Goal: Obtain resource: Download file/media

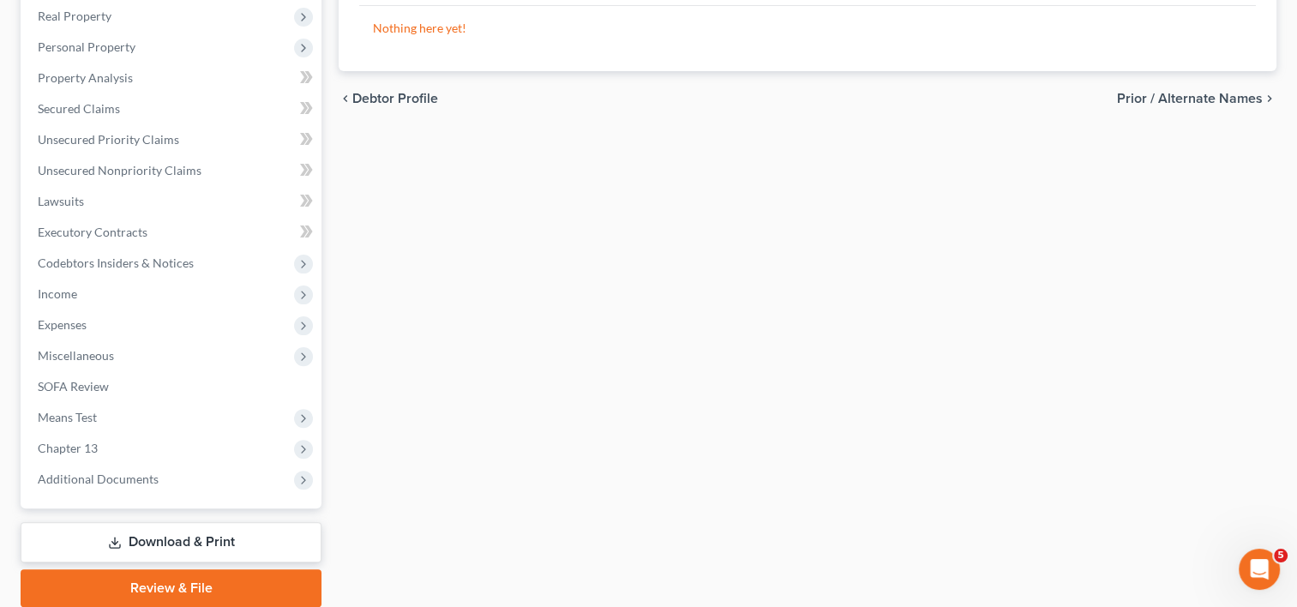
scroll to position [482, 0]
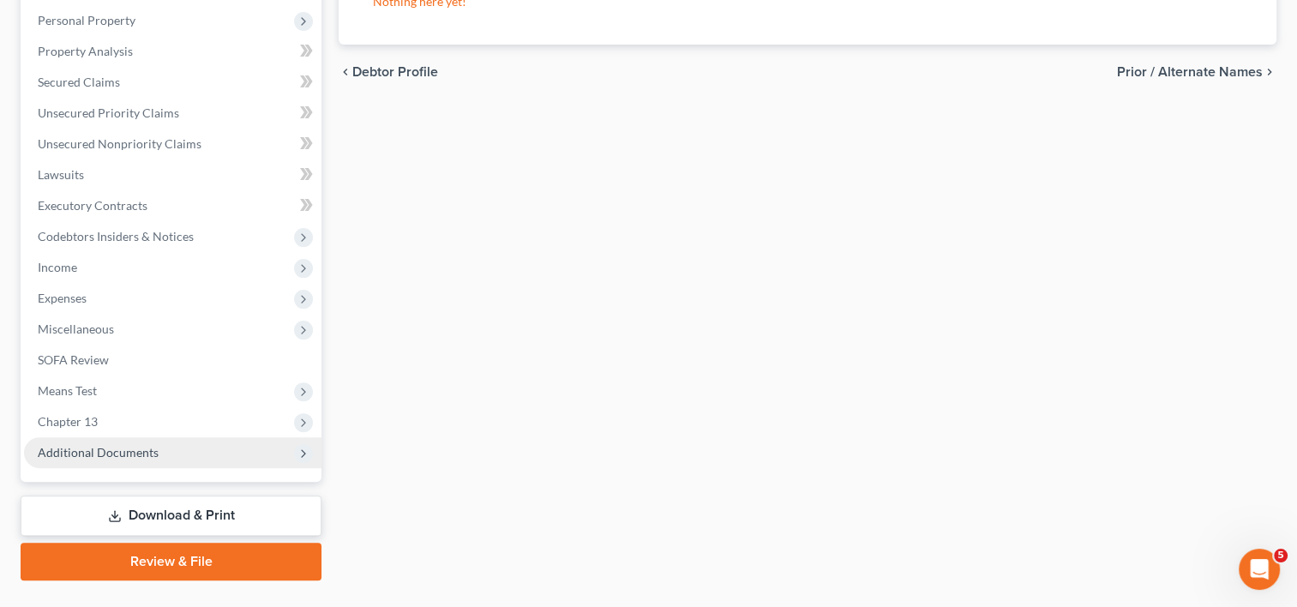
click at [130, 445] on span "Additional Documents" at bounding box center [98, 452] width 121 height 15
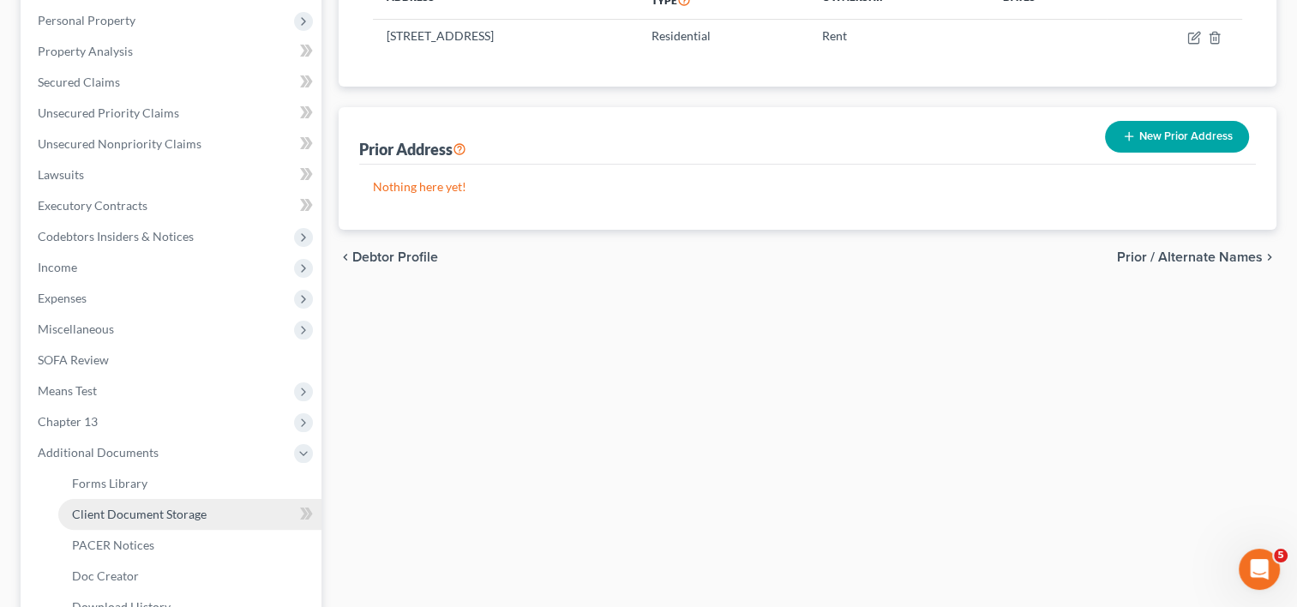
click at [189, 506] on span "Client Document Storage" at bounding box center [139, 513] width 135 height 15
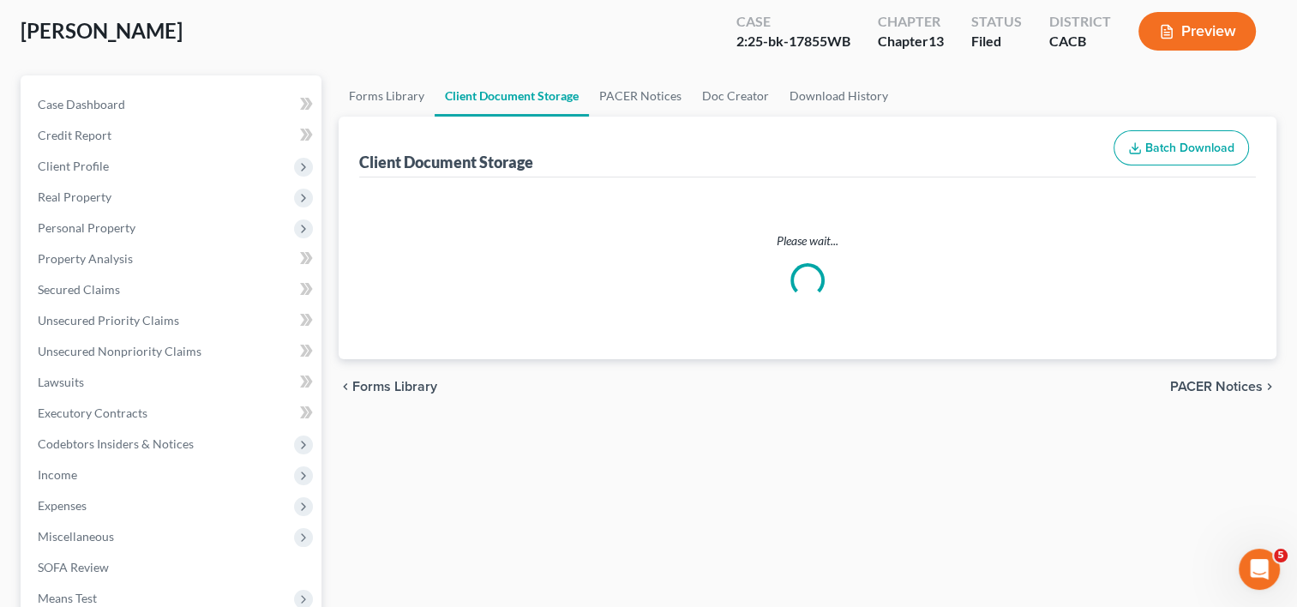
scroll to position [15, 0]
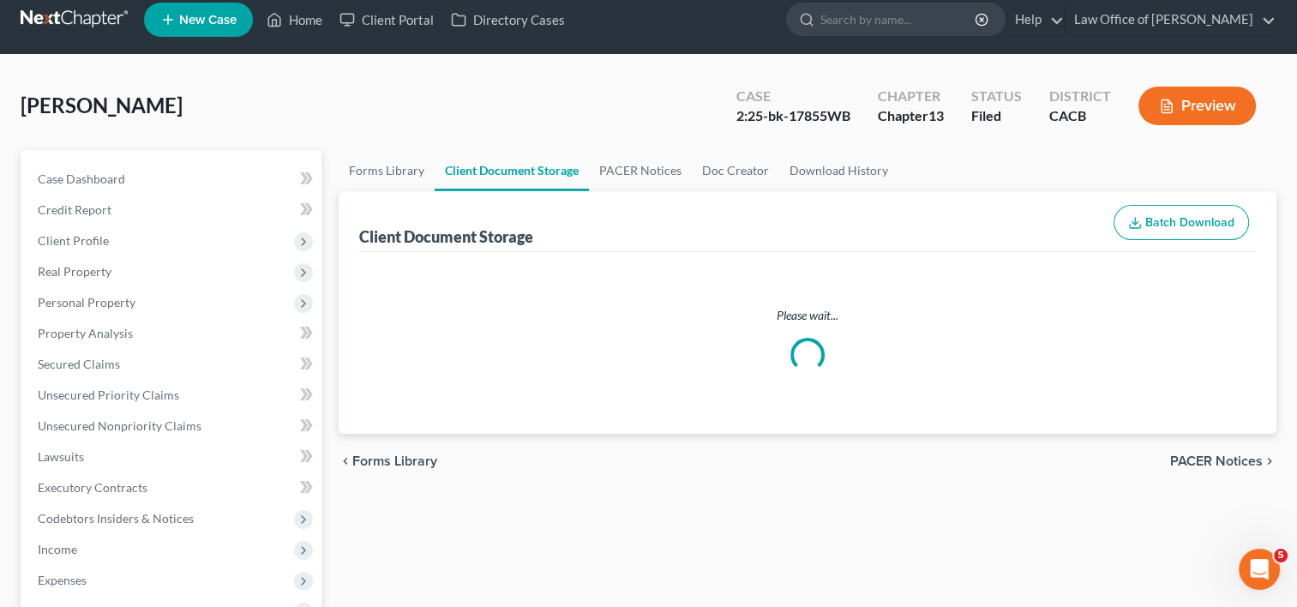
select select "19"
select select "53"
select select "56"
select select "41"
select select "53"
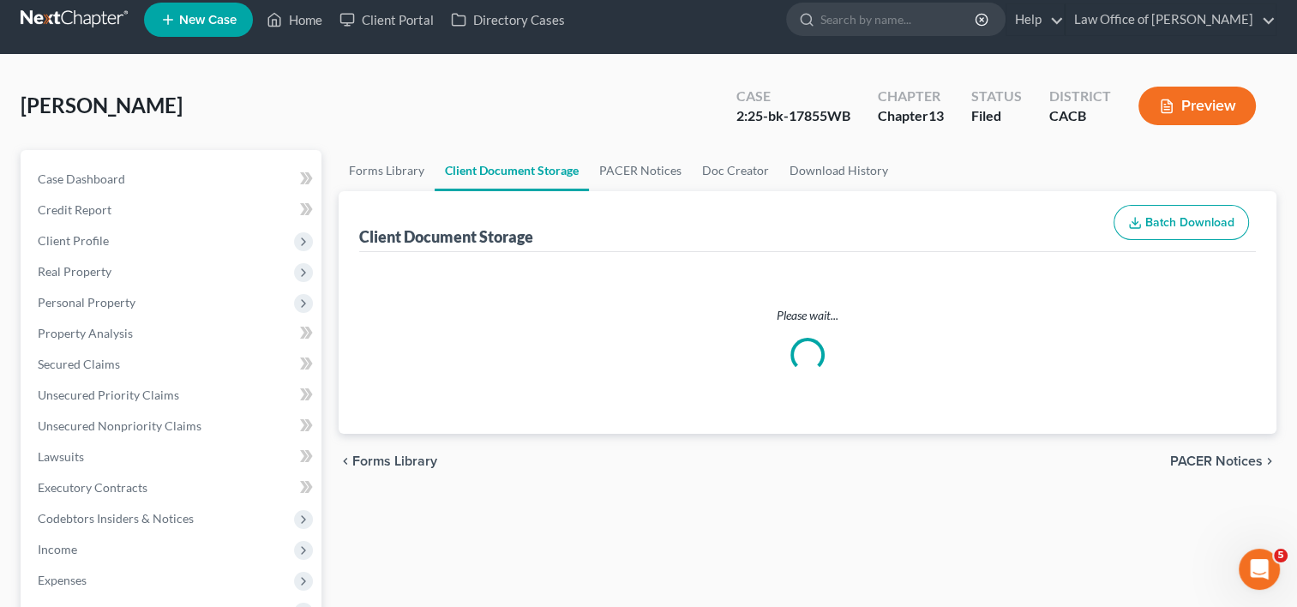
select select "56"
select select "57"
select select "65"
select select "59"
select select "60"
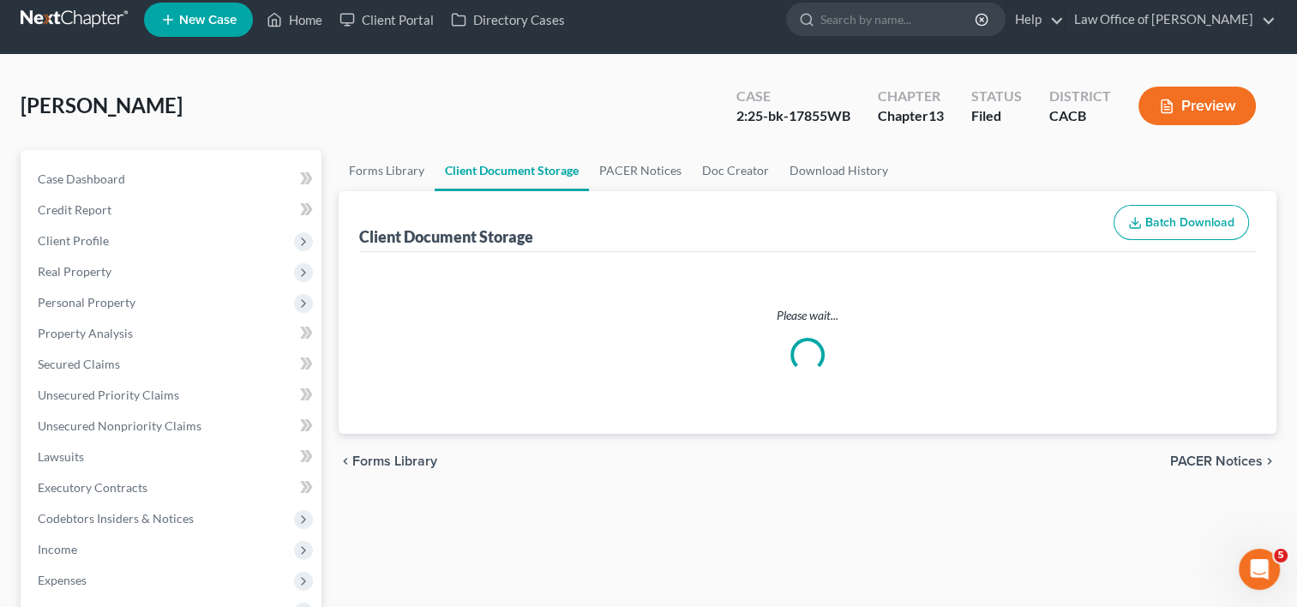
select select "7"
select select "30"
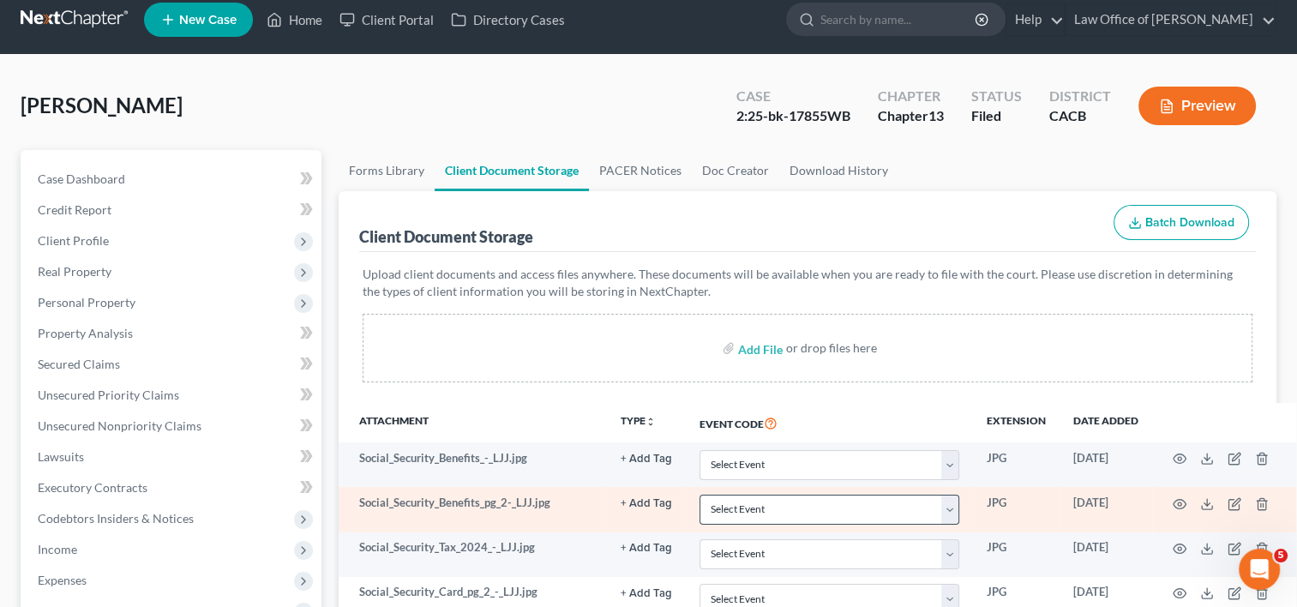
scroll to position [0, 0]
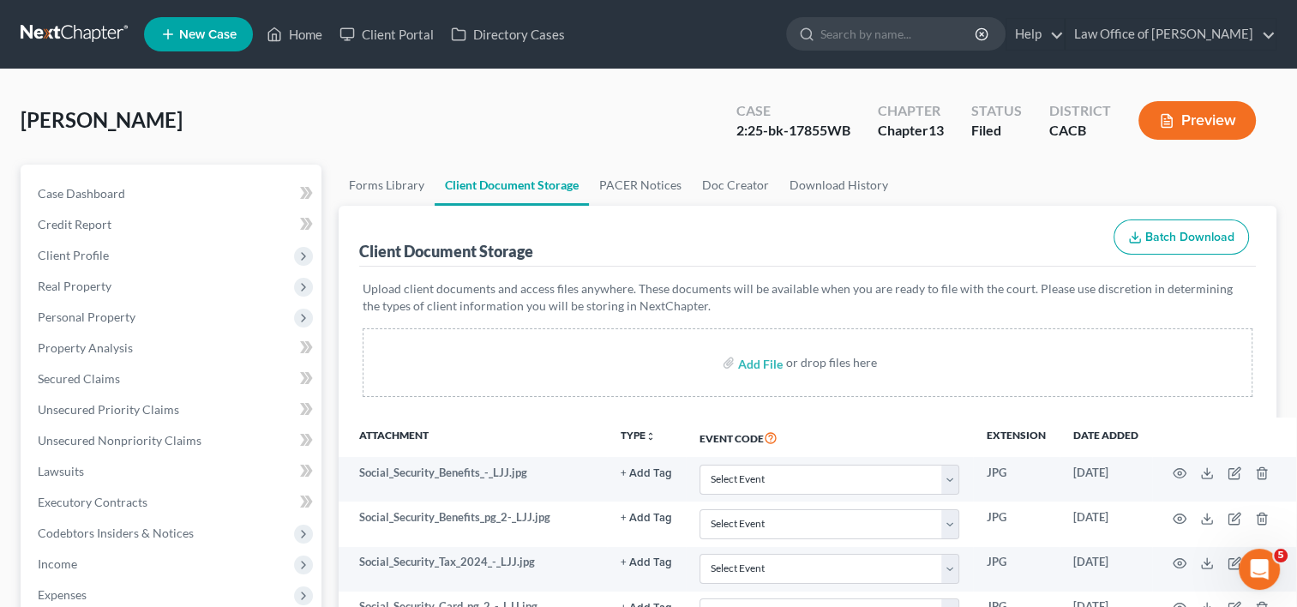
click at [825, 206] on div "Client Document Storage Batch Download" at bounding box center [807, 237] width 896 height 62
click at [818, 194] on link "Download History" at bounding box center [838, 185] width 119 height 41
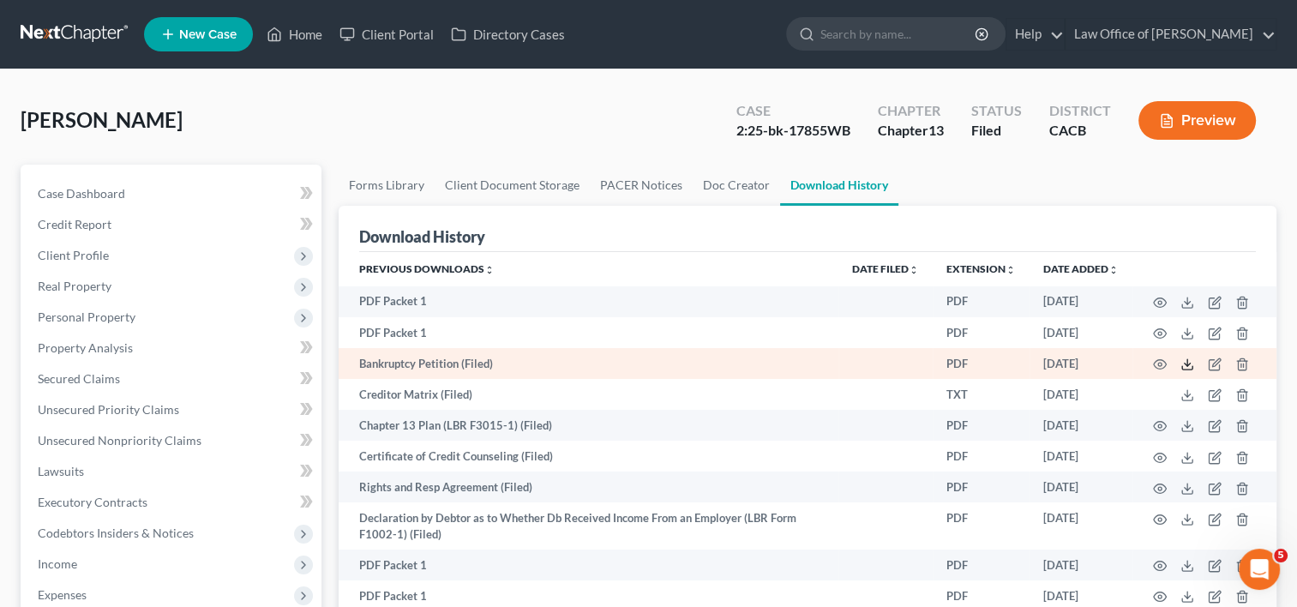
click at [1189, 366] on icon at bounding box center [1187, 364] width 14 height 14
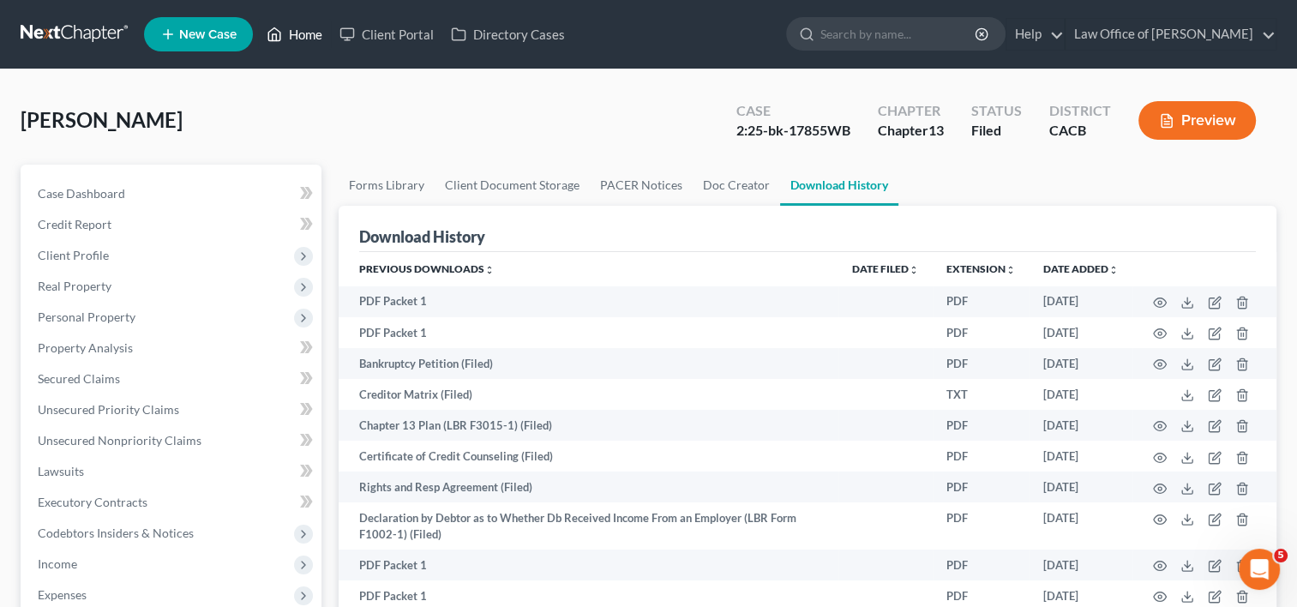
click at [297, 39] on link "Home" at bounding box center [294, 34] width 73 height 31
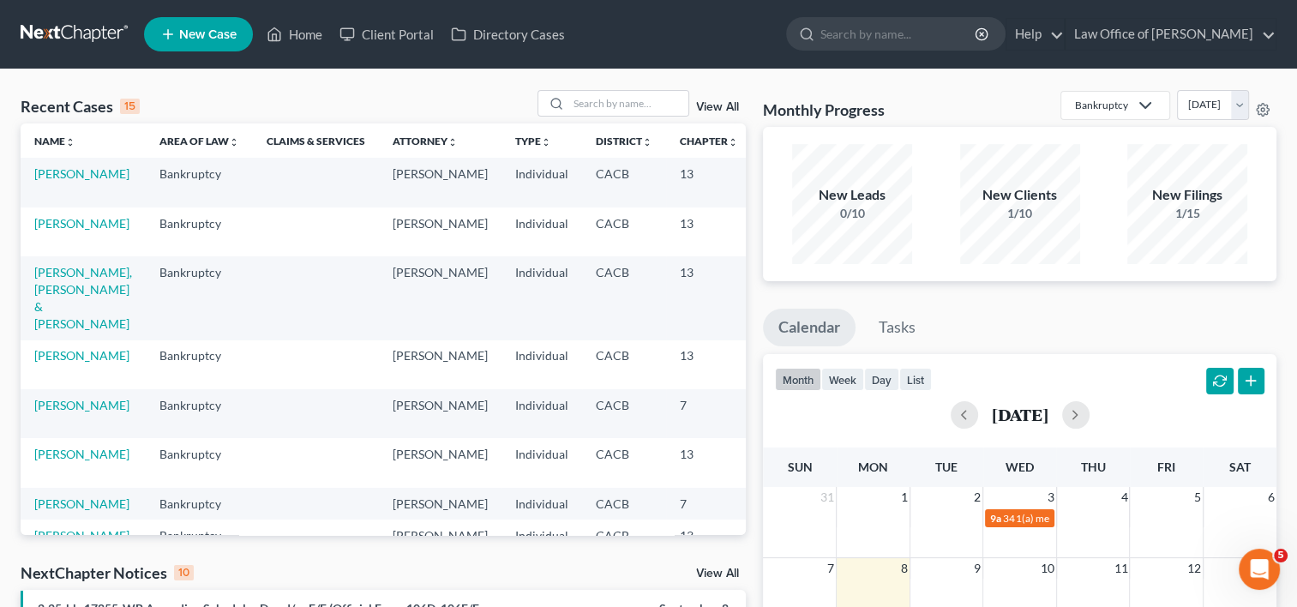
click at [49, 181] on td "[PERSON_NAME]" at bounding box center [83, 182] width 125 height 49
click at [53, 181] on link "[PERSON_NAME]" at bounding box center [81, 173] width 95 height 15
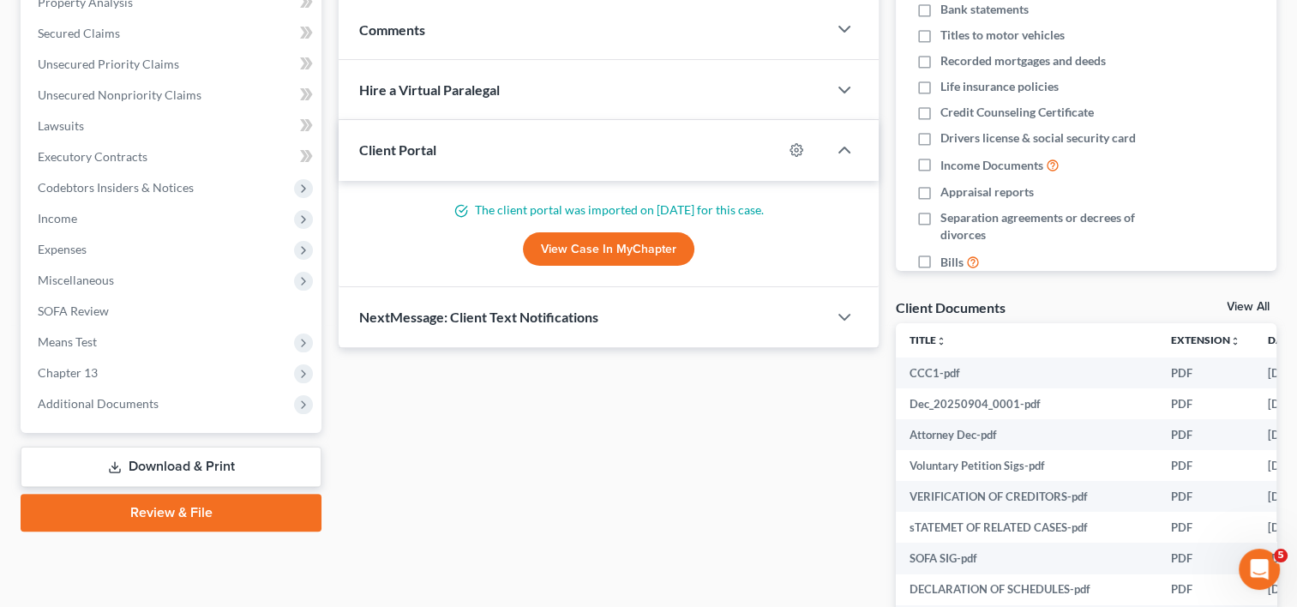
scroll to position [399, 0]
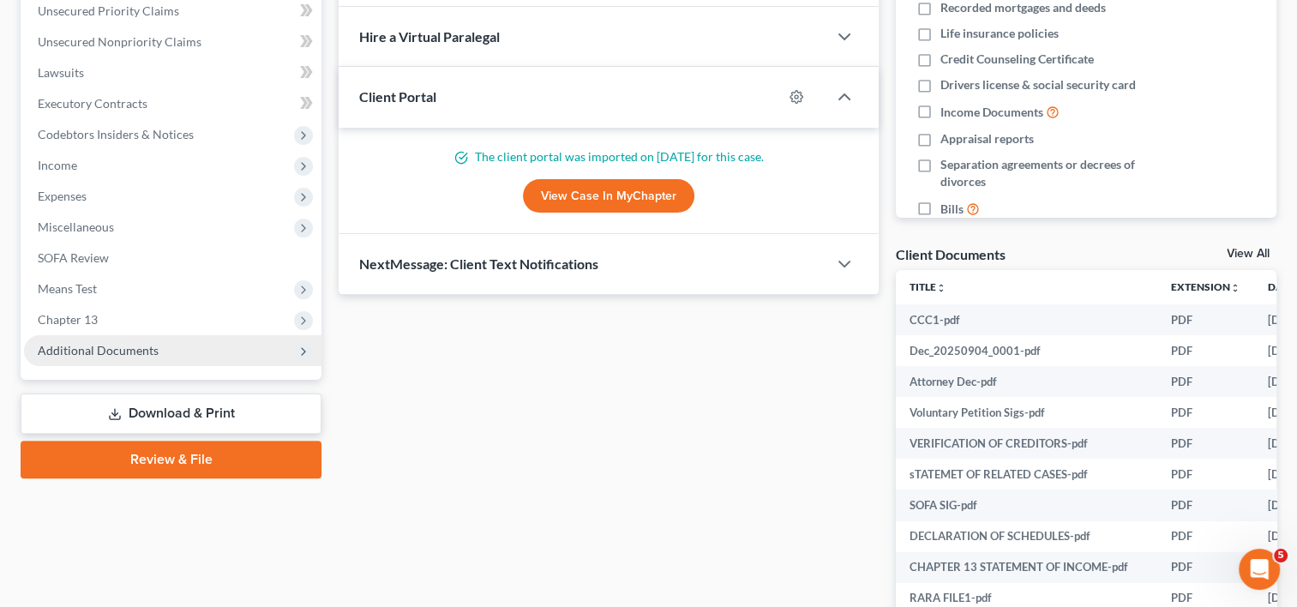
click at [160, 351] on span "Additional Documents" at bounding box center [172, 350] width 297 height 31
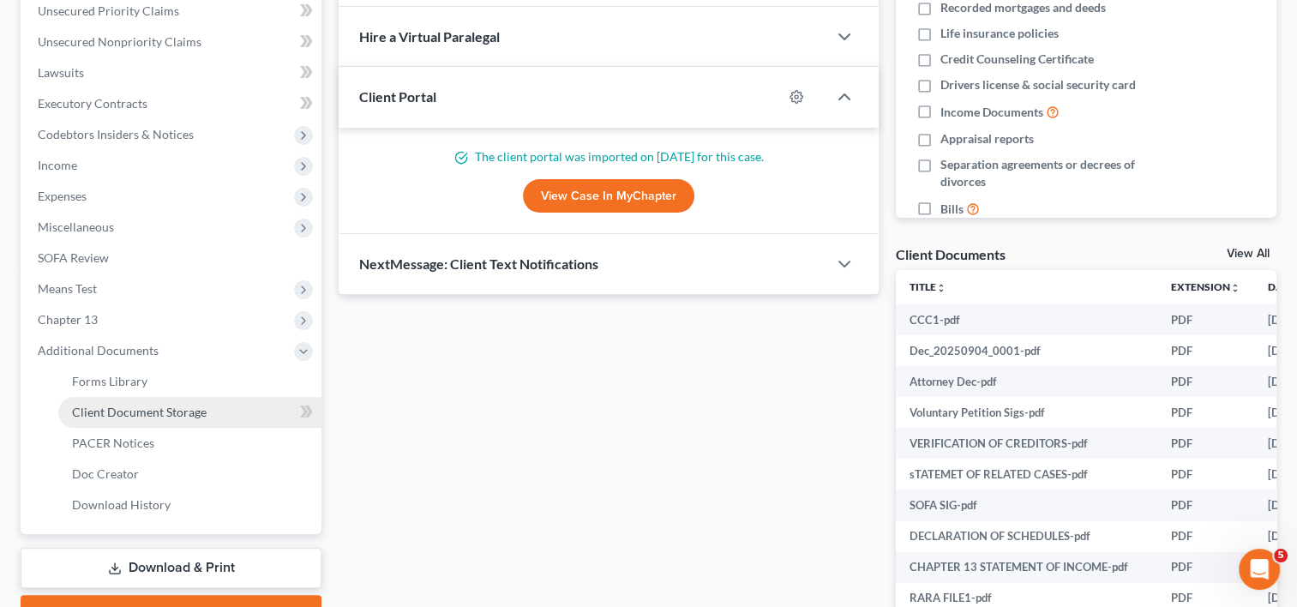
click at [174, 413] on span "Client Document Storage" at bounding box center [139, 412] width 135 height 15
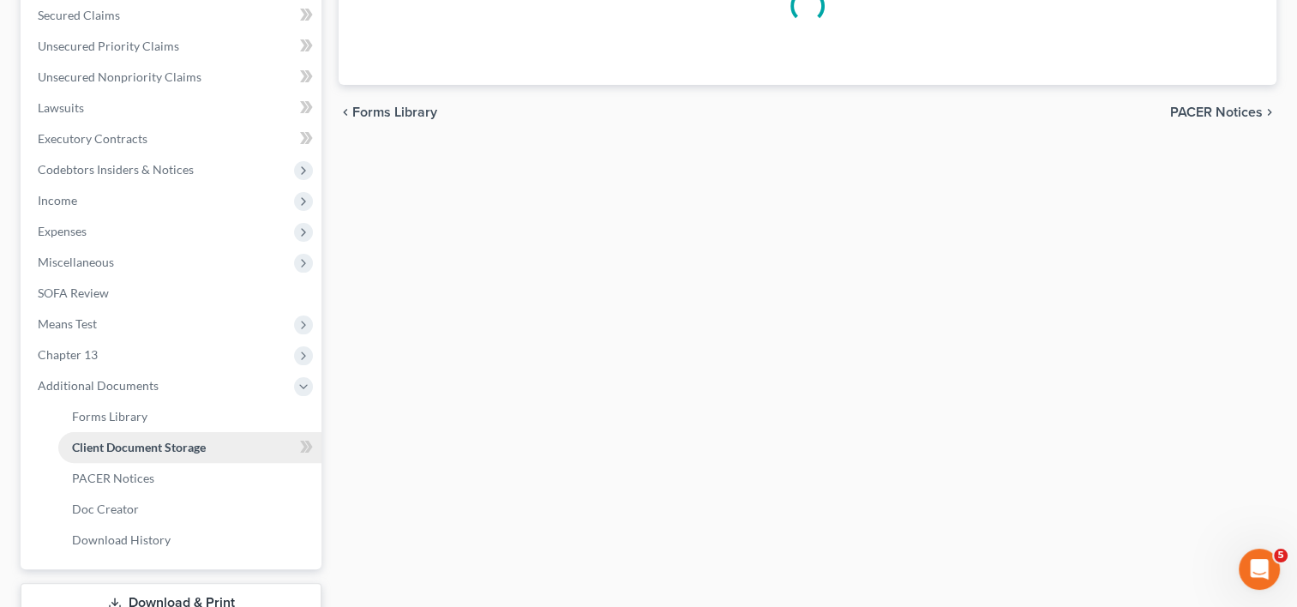
scroll to position [327, 0]
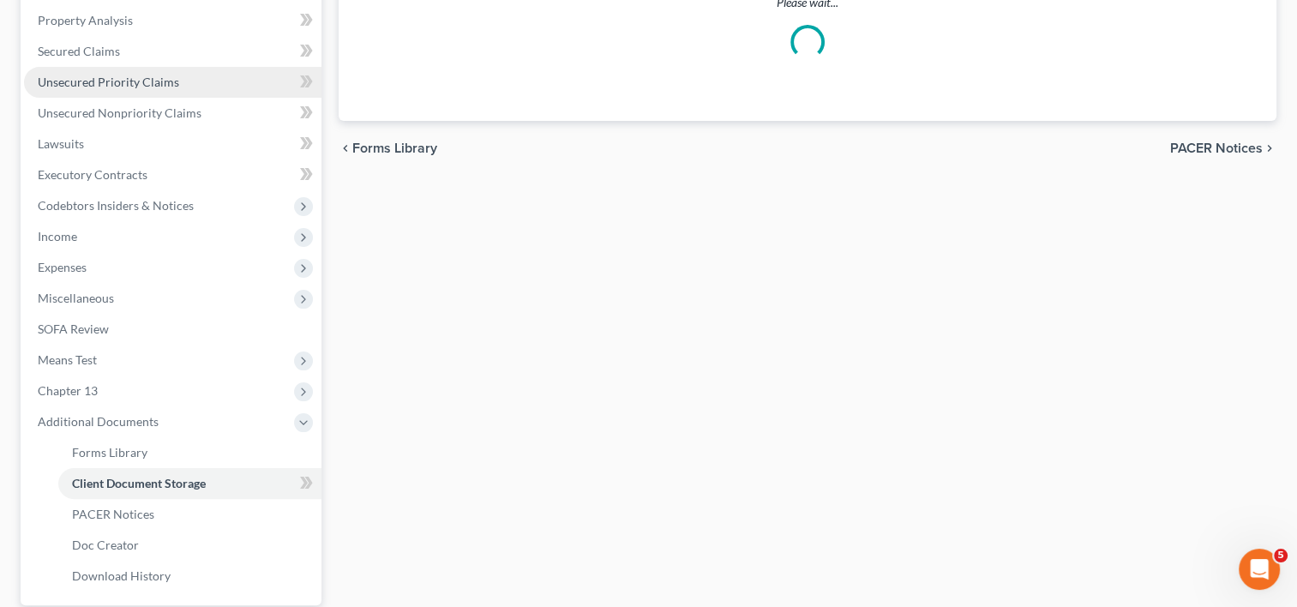
select select "19"
select select "53"
select select "56"
select select "41"
select select "53"
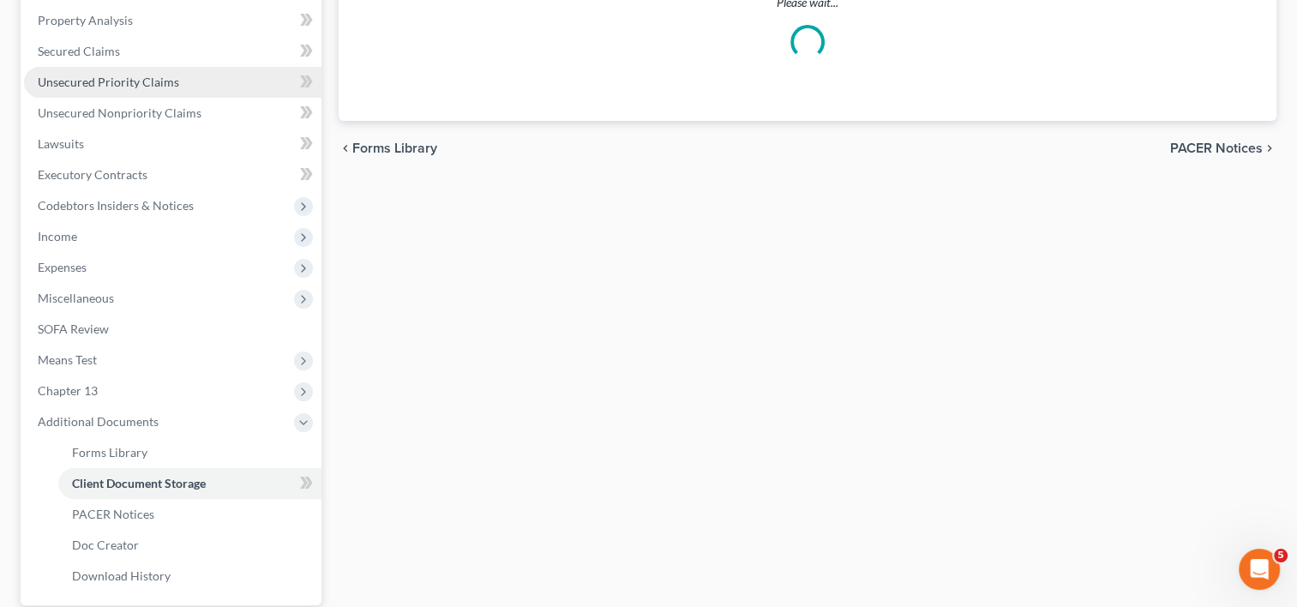
select select "56"
select select "57"
select select "65"
select select "59"
select select "60"
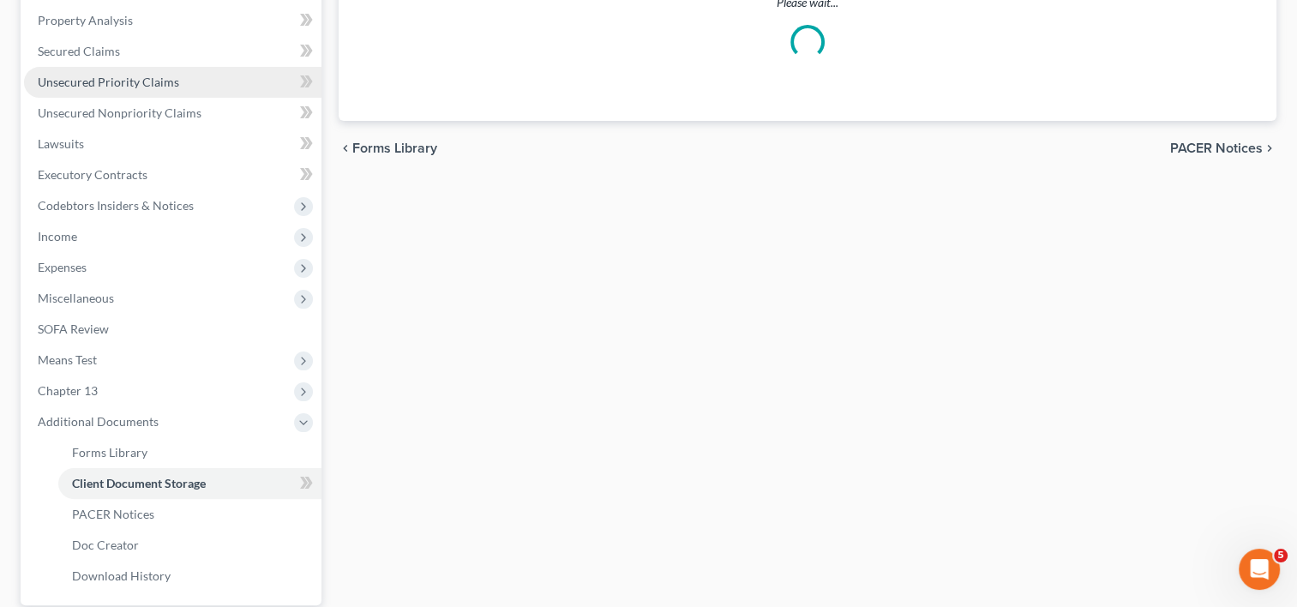
select select "7"
select select "30"
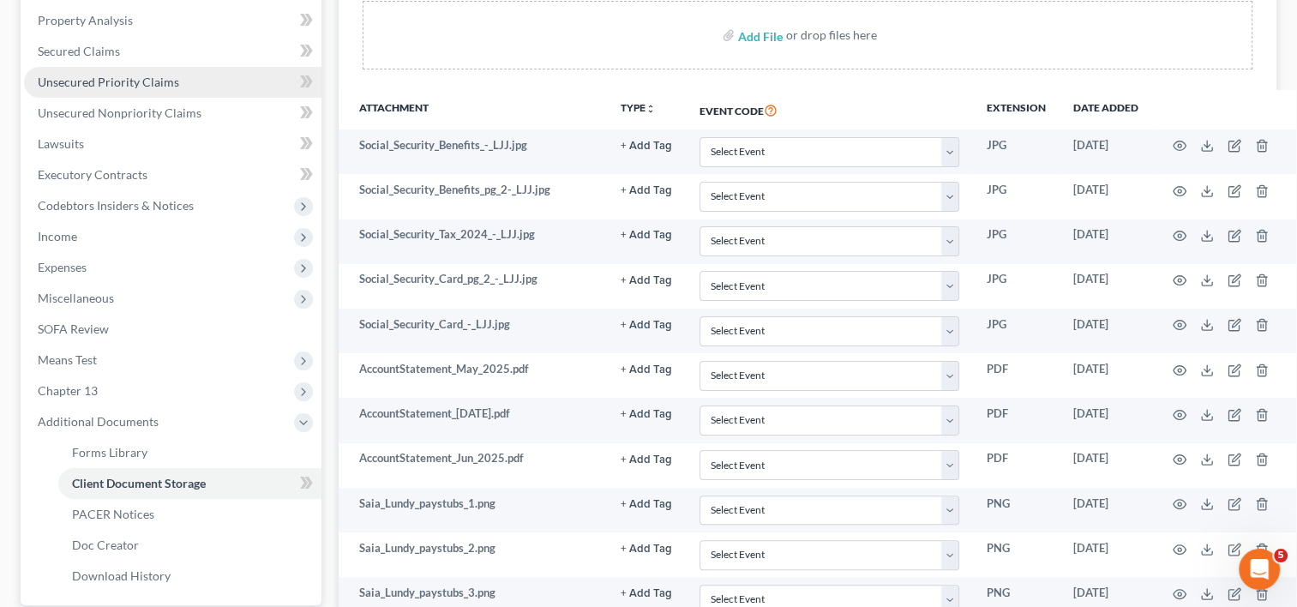
scroll to position [0, 0]
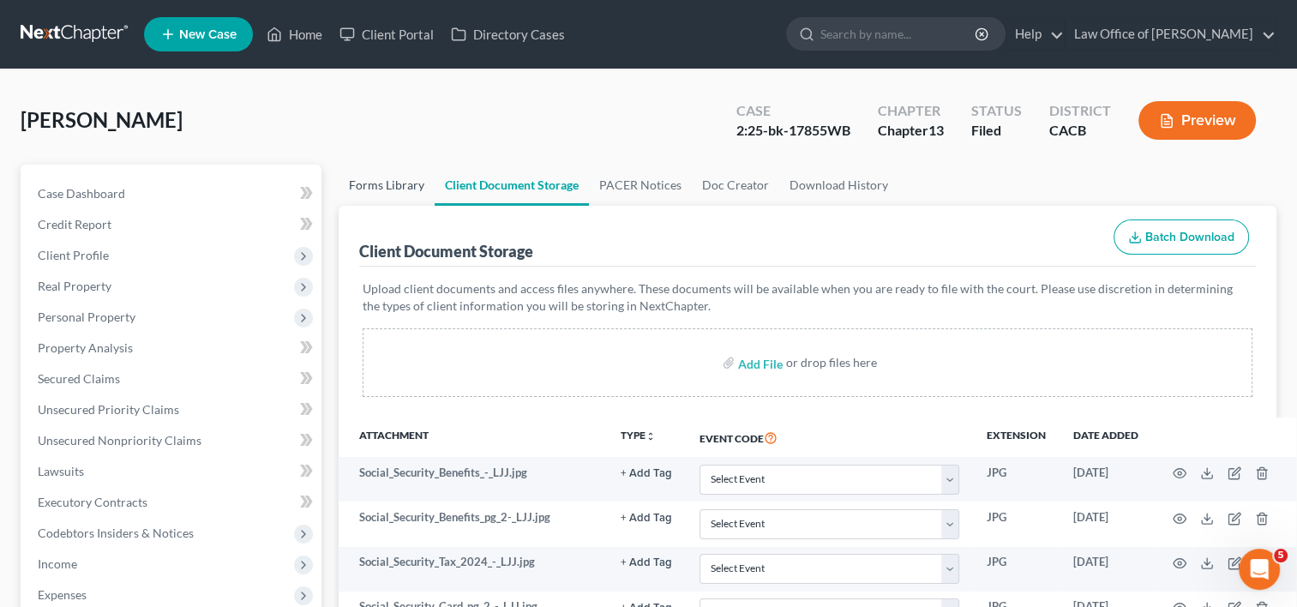
click at [386, 188] on link "Forms Library" at bounding box center [387, 185] width 96 height 41
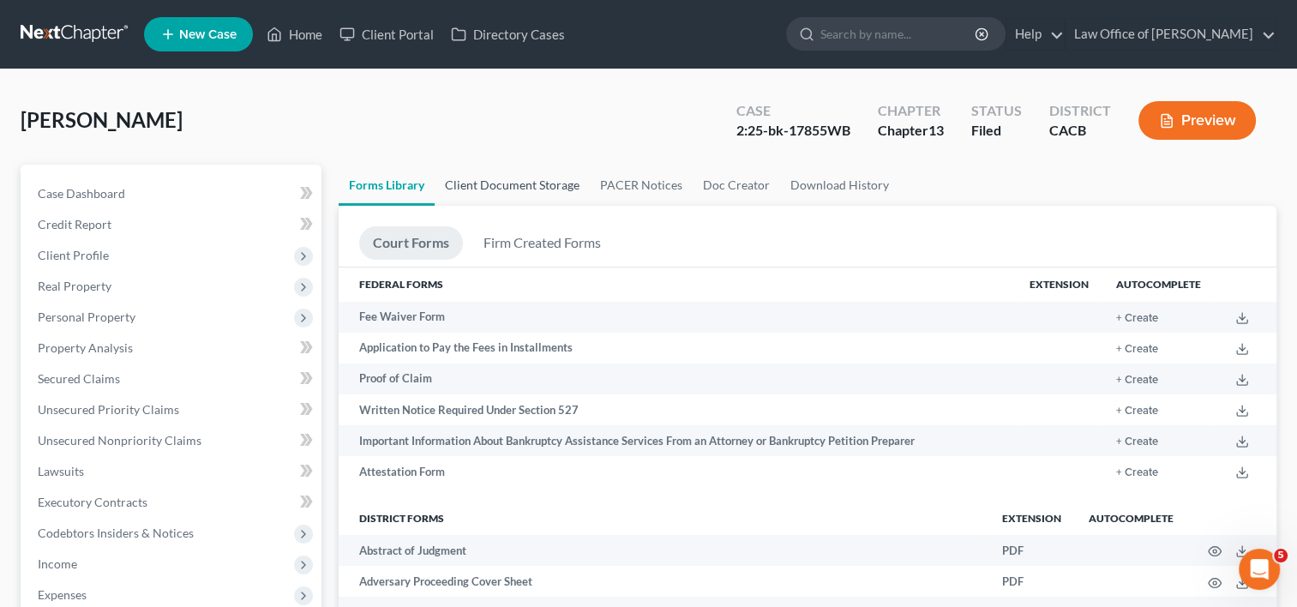
click at [515, 195] on link "Client Document Storage" at bounding box center [511, 185] width 155 height 41
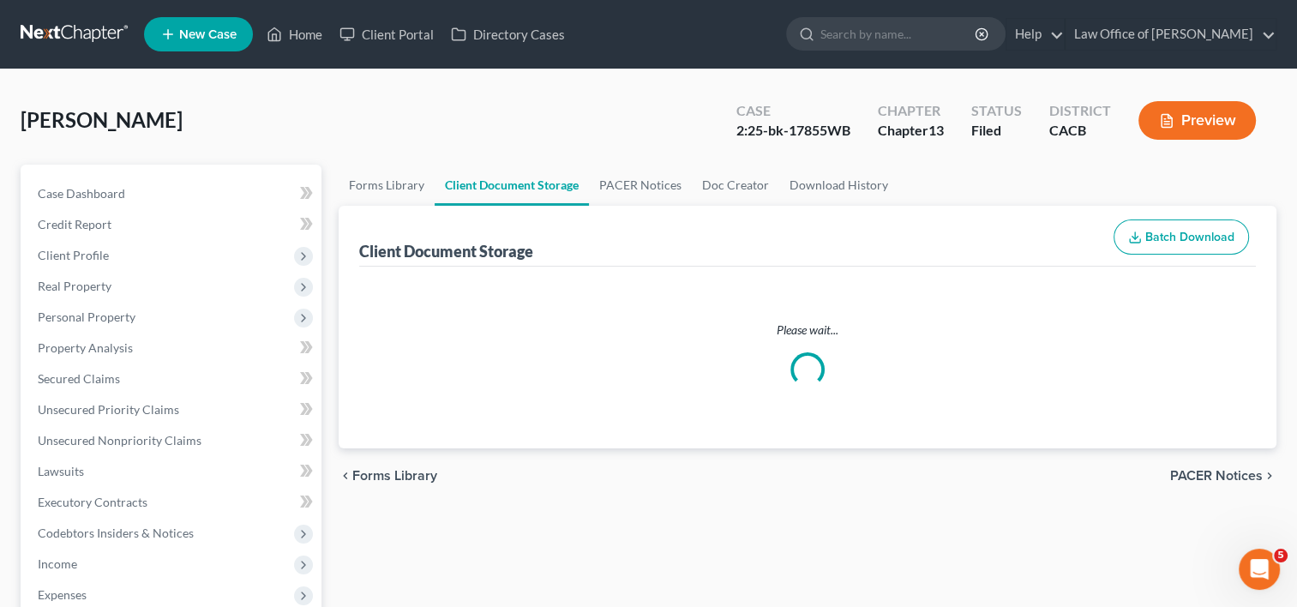
select select "19"
select select "53"
select select "56"
select select "41"
select select "53"
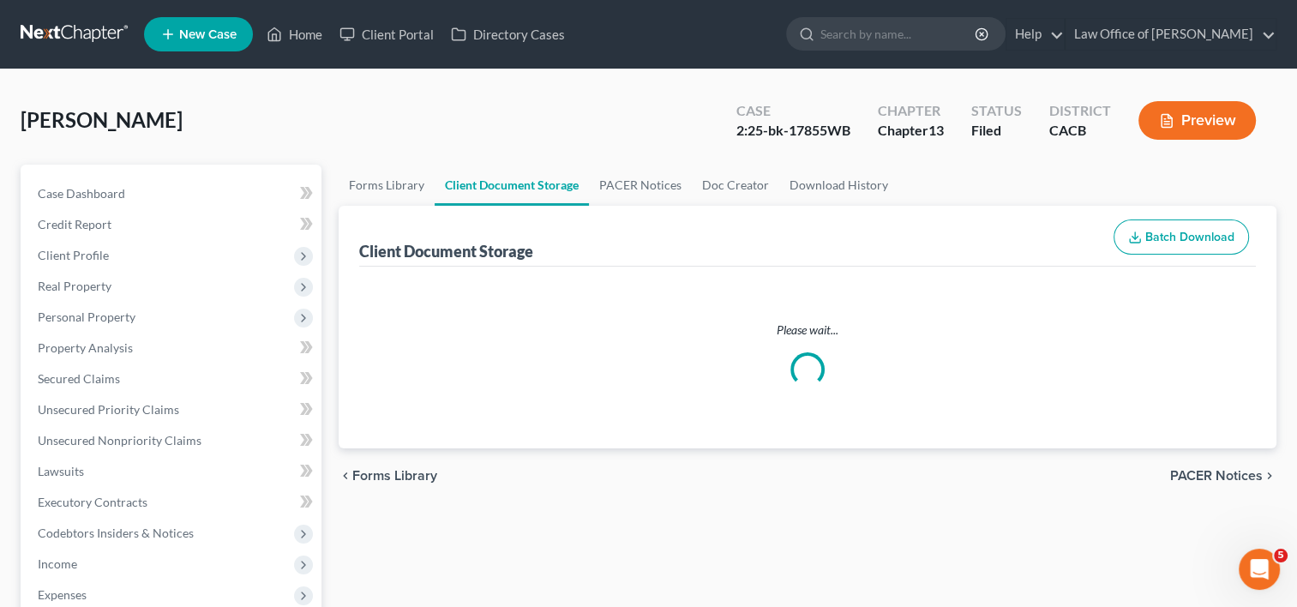
select select "56"
select select "57"
select select "65"
select select "59"
select select "60"
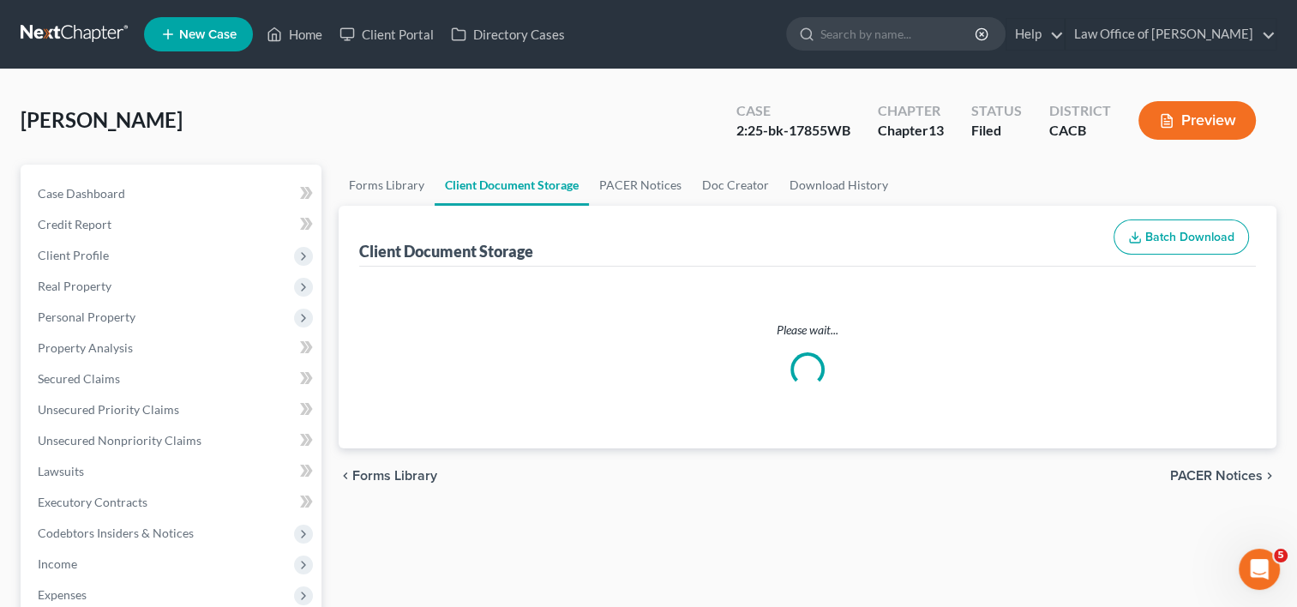
select select "7"
select select "30"
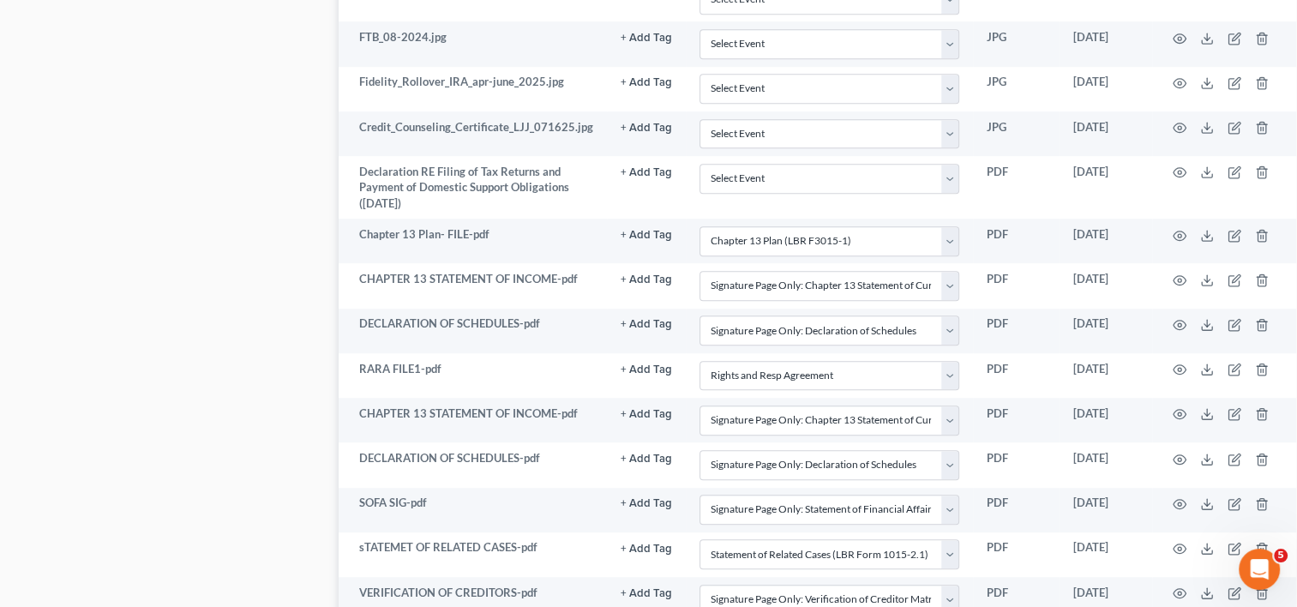
scroll to position [1073, 0]
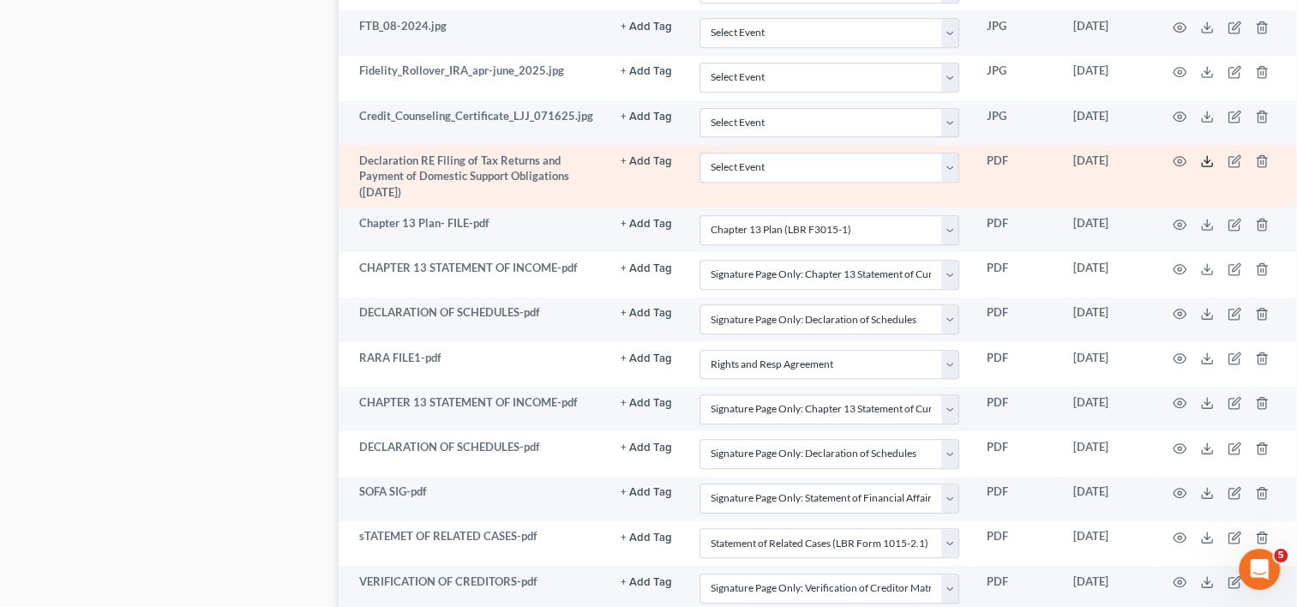
click at [1200, 158] on icon at bounding box center [1207, 161] width 14 height 14
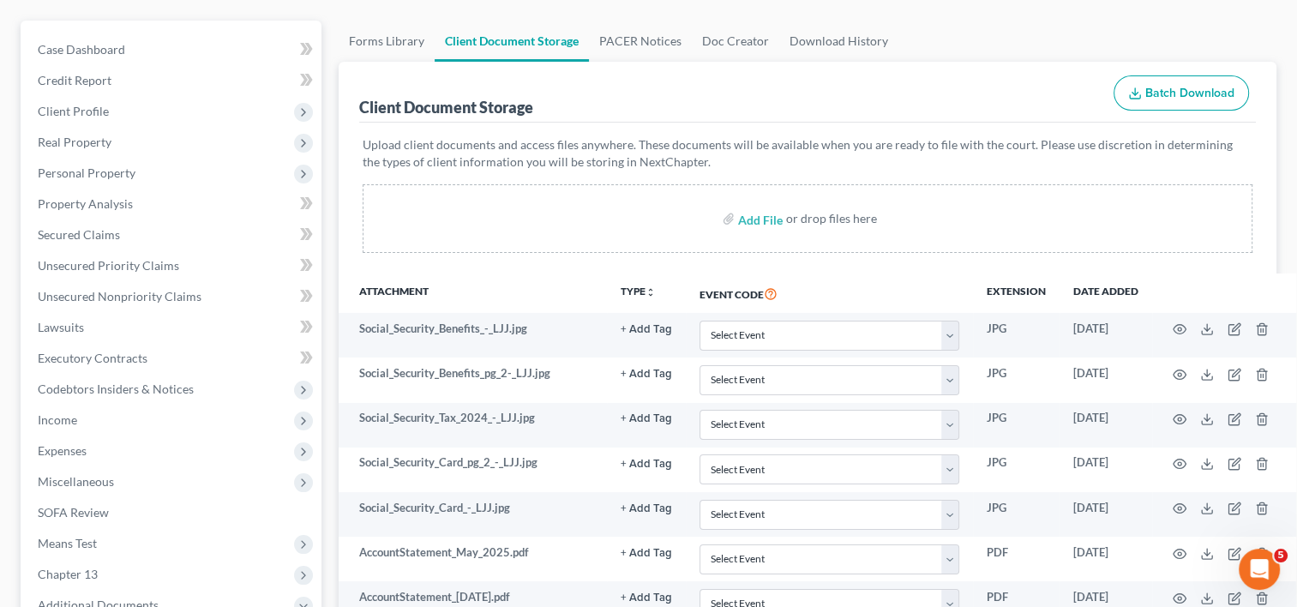
scroll to position [45, 0]
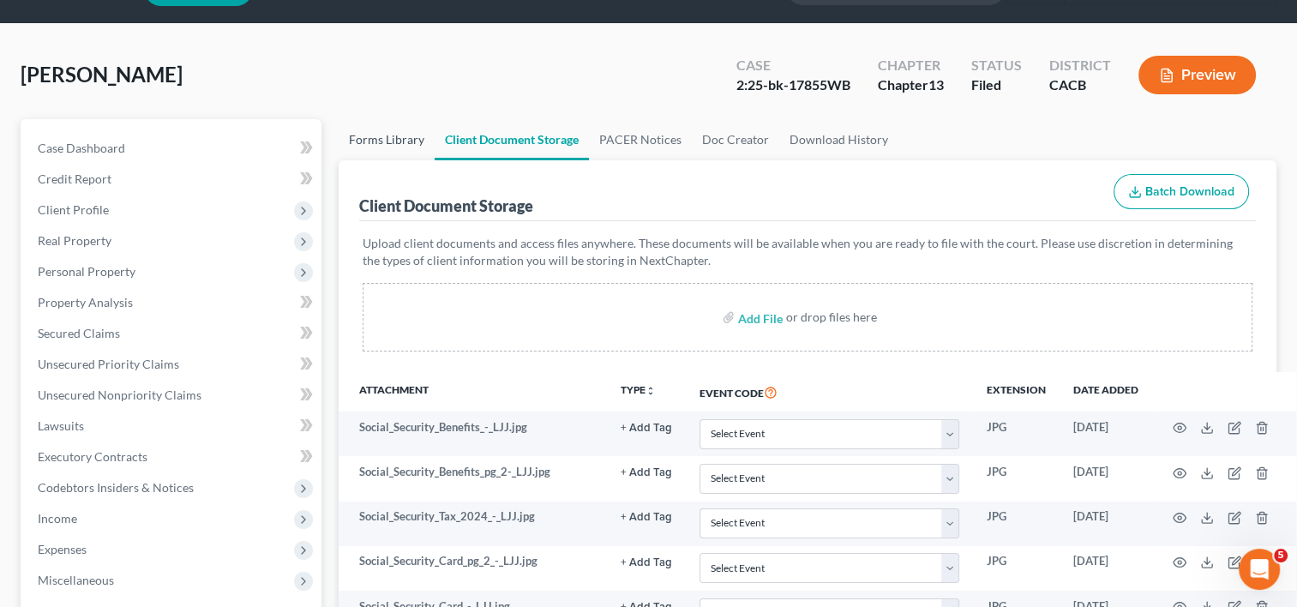
click at [408, 141] on link "Forms Library" at bounding box center [387, 139] width 96 height 41
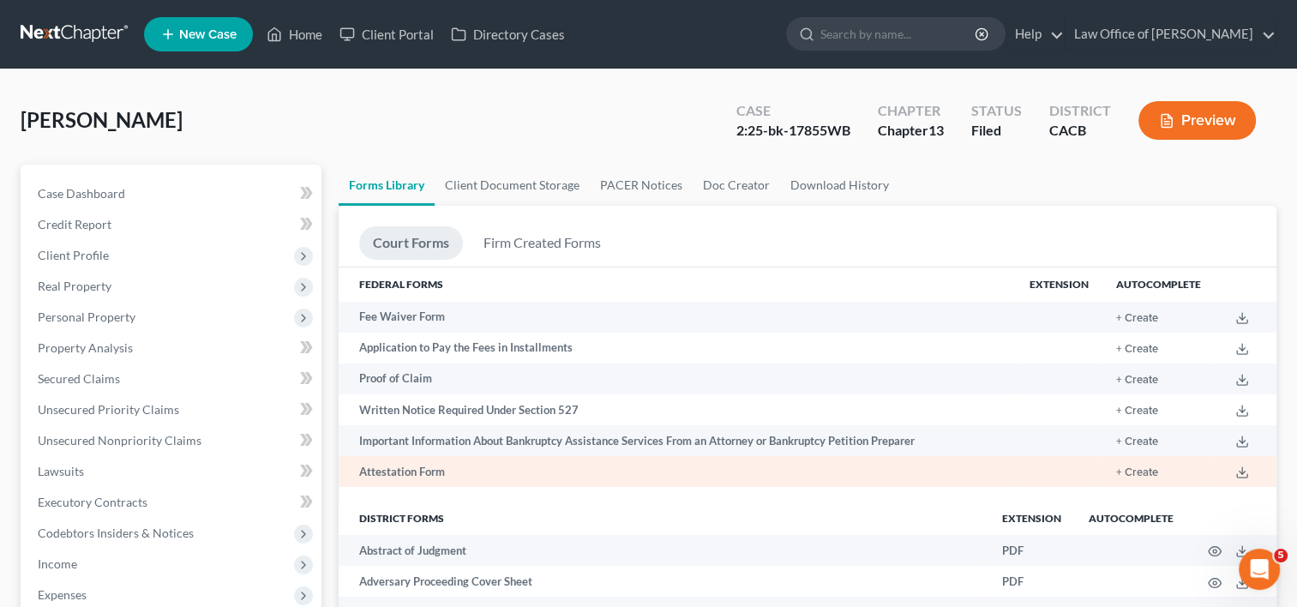
click at [1226, 466] on td at bounding box center [1245, 471] width 62 height 31
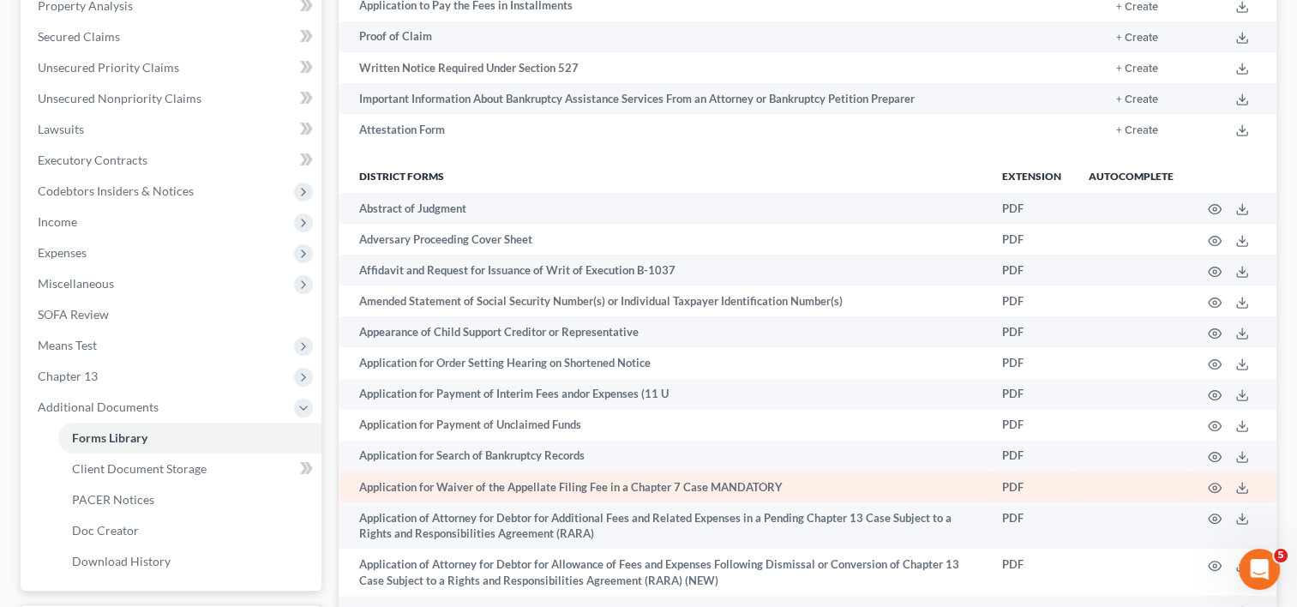
scroll to position [2996, 0]
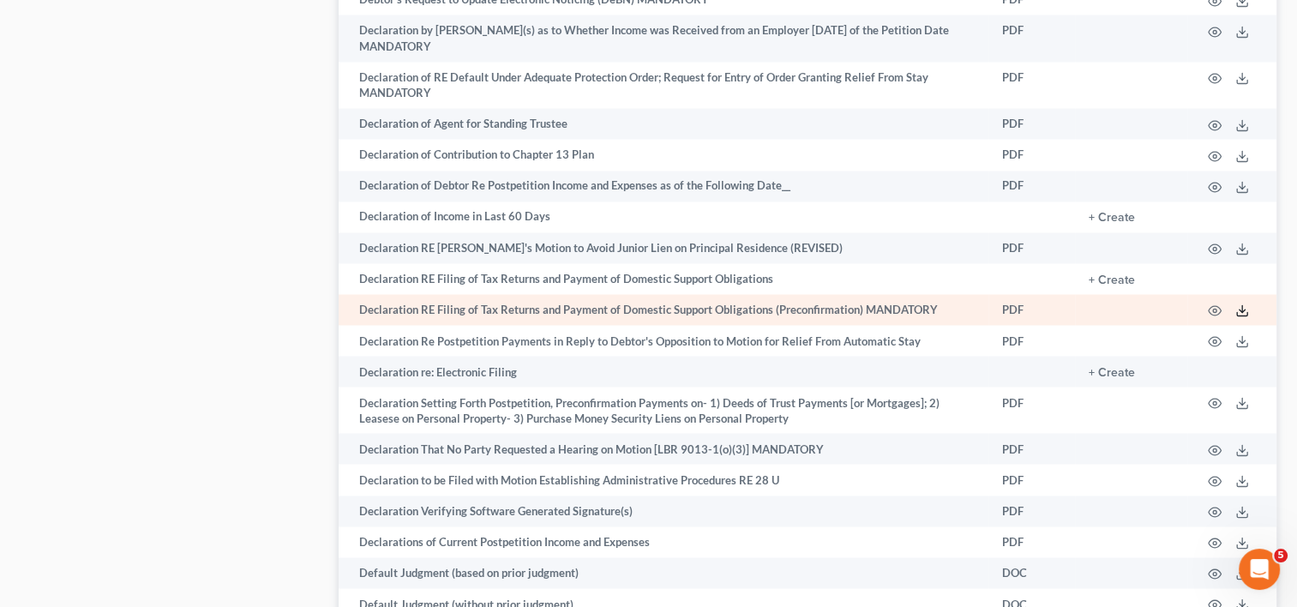
click at [1240, 317] on icon at bounding box center [1242, 310] width 14 height 14
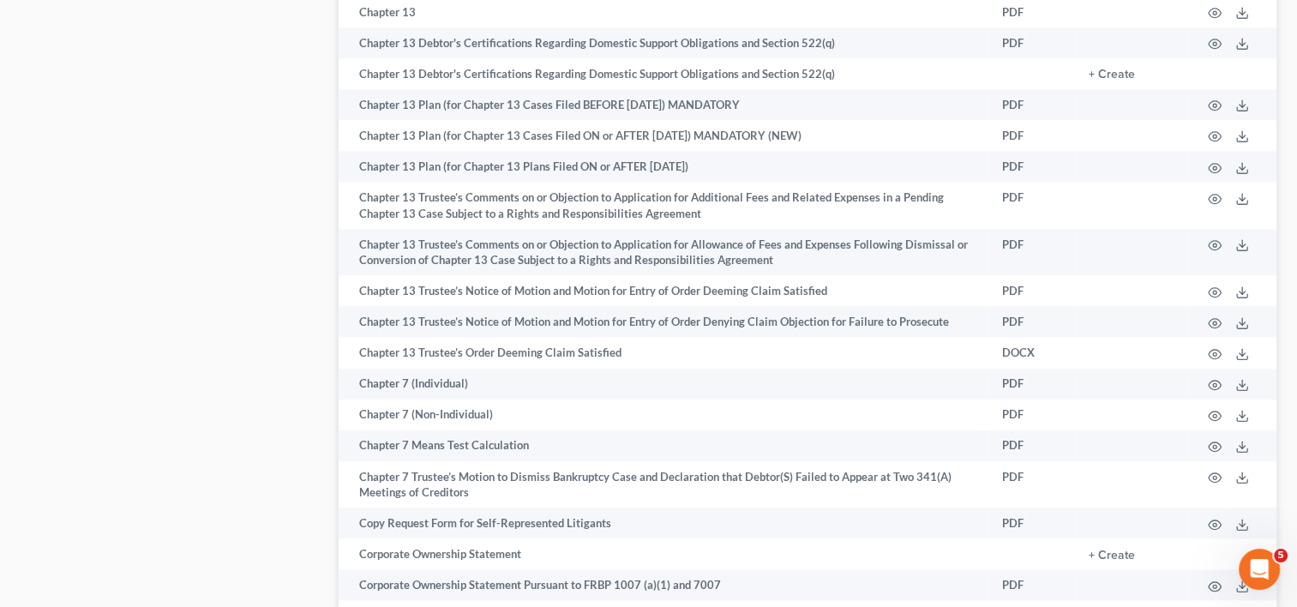
scroll to position [2184, 0]
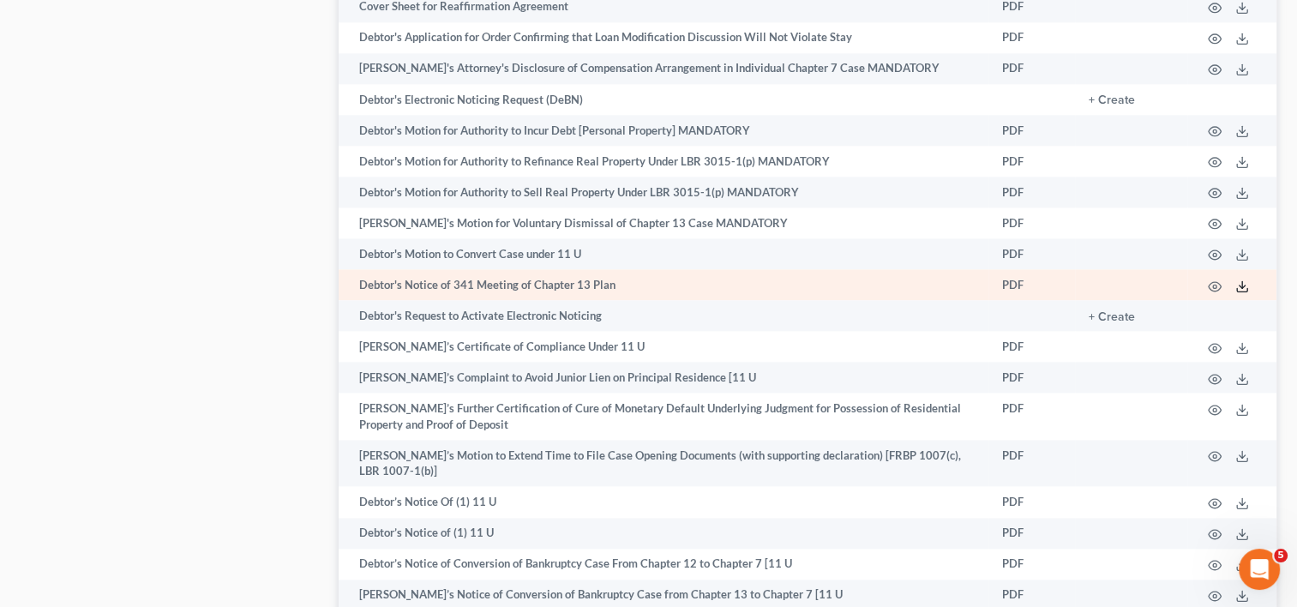
click at [1242, 293] on icon at bounding box center [1242, 286] width 14 height 14
